Goal: Navigation & Orientation: Find specific page/section

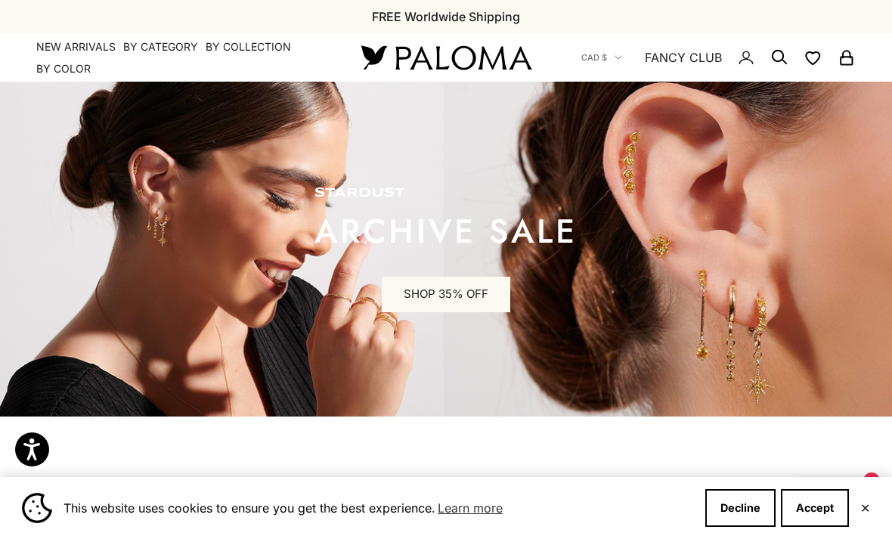
click at [100, 51] on link "NEW ARRIVALS" at bounding box center [75, 46] width 79 height 15
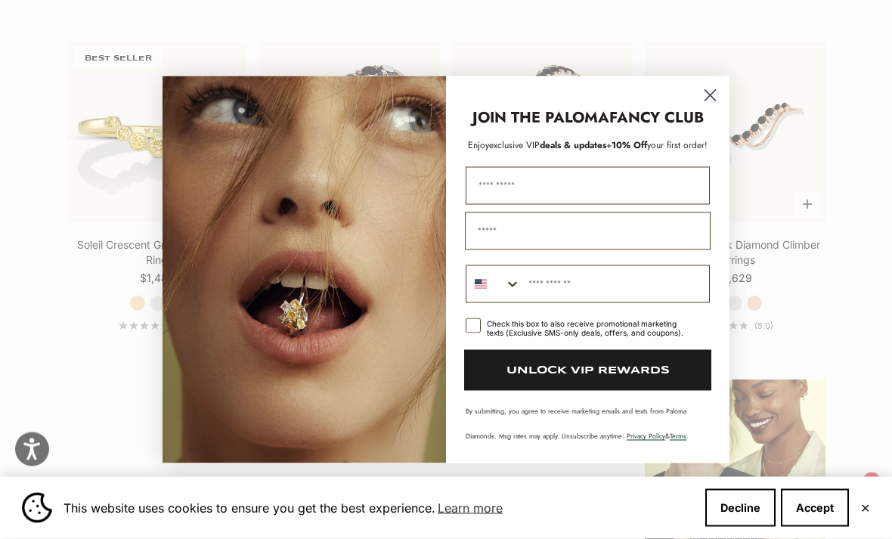
scroll to position [1408, 0]
click at [719, 107] on circle "Close dialog" at bounding box center [710, 94] width 25 height 25
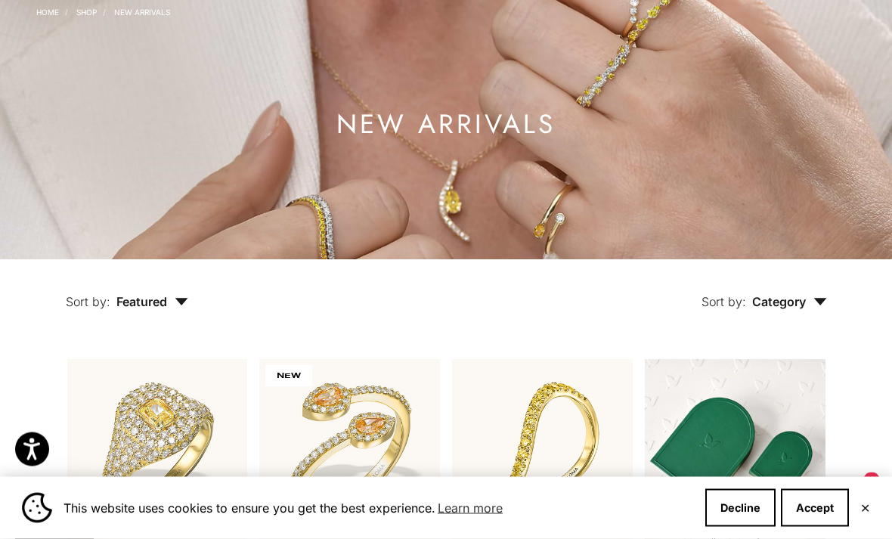
scroll to position [0, 0]
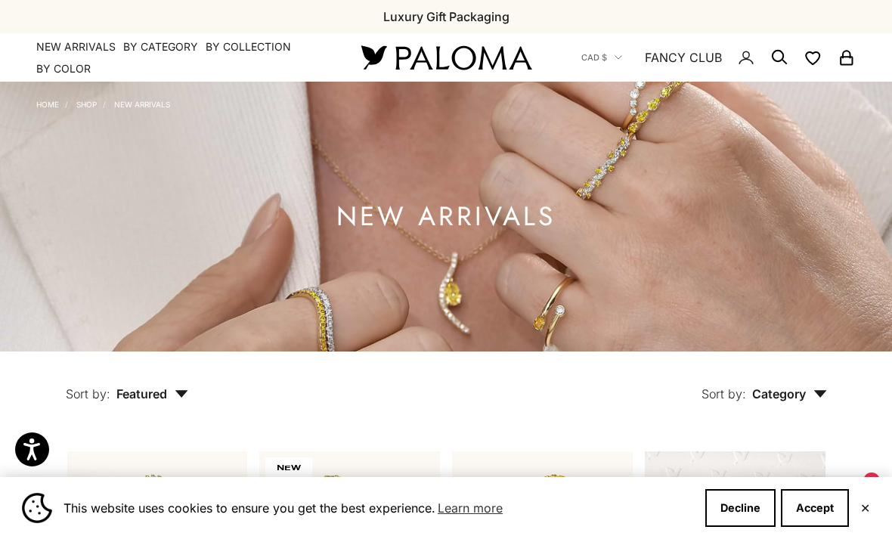
click at [247, 43] on summary "By Collection" at bounding box center [248, 46] width 85 height 15
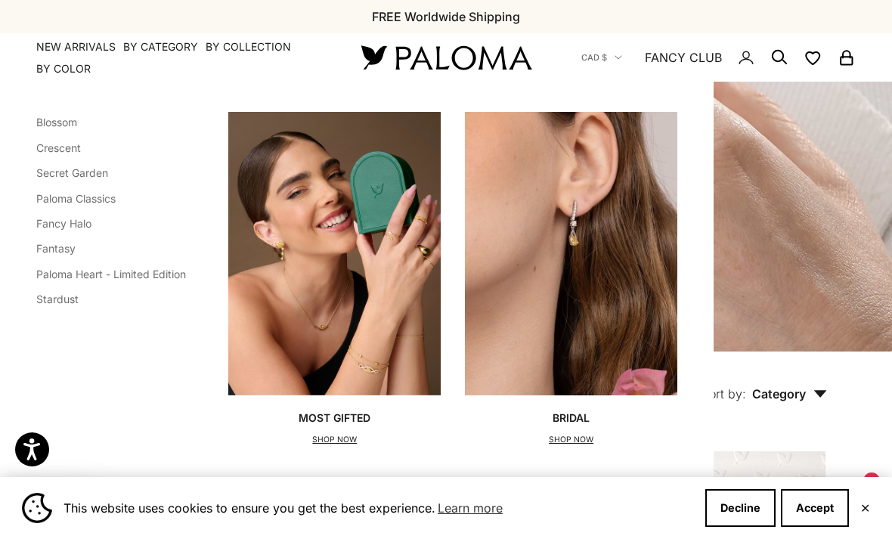
click at [113, 194] on link "Paloma Classics" at bounding box center [75, 198] width 79 height 13
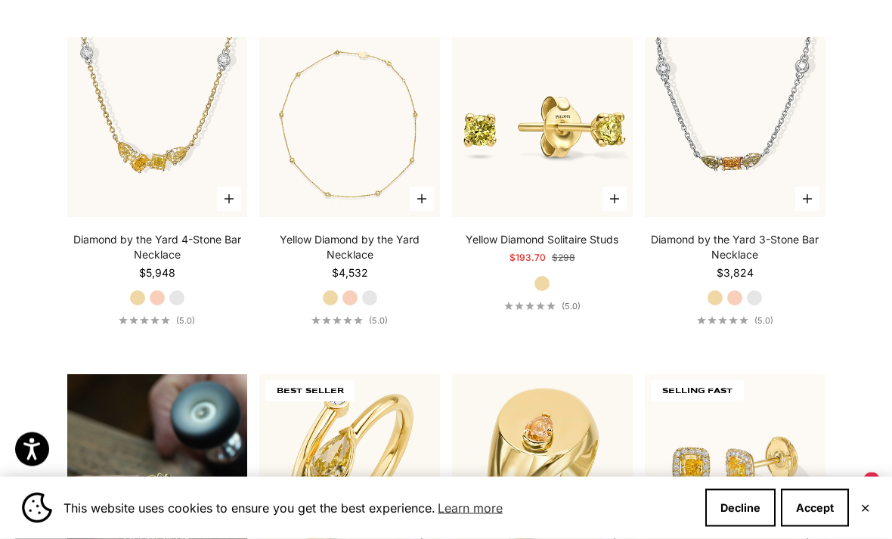
scroll to position [675, 0]
